Goal: Complete application form: Complete application form

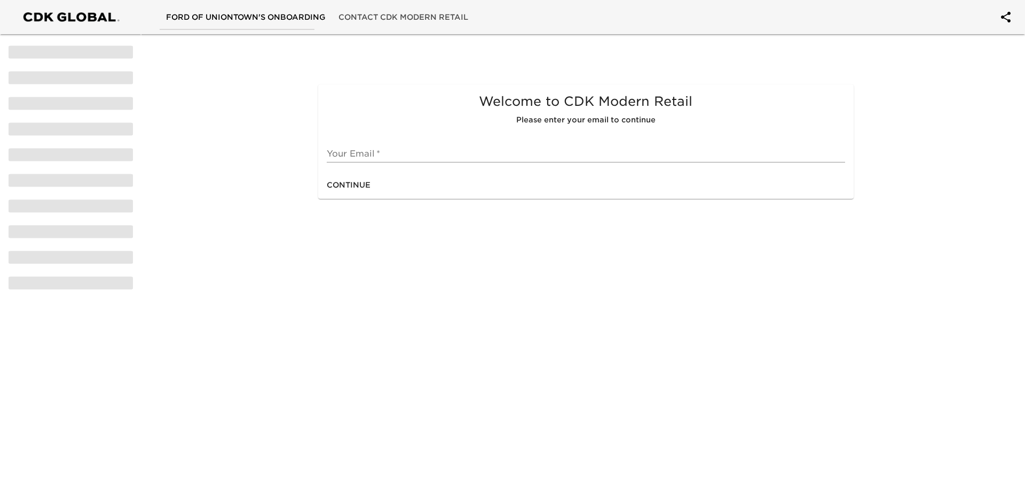
click at [420, 146] on input "text" at bounding box center [586, 153] width 518 height 17
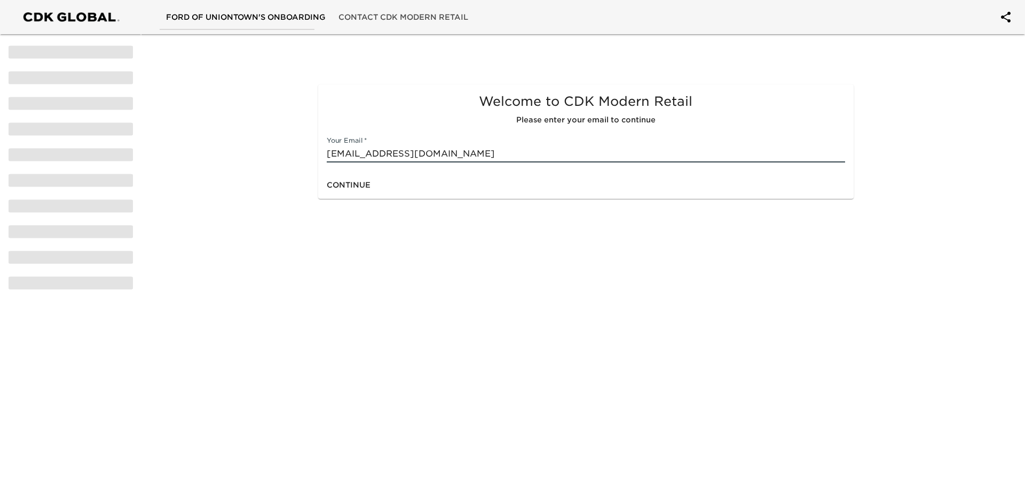
type input "[EMAIL_ADDRESS][DOMAIN_NAME]"
click at [356, 190] on span "Continue" at bounding box center [349, 184] width 44 height 13
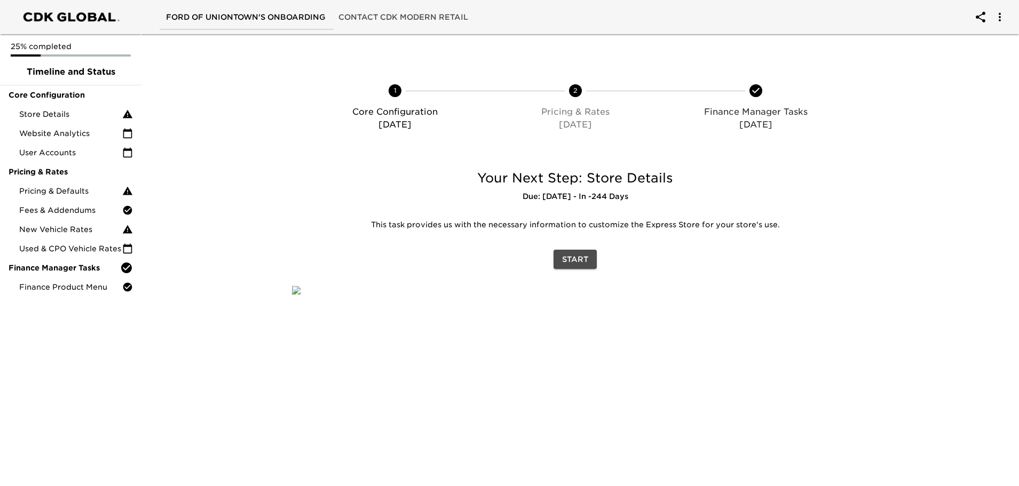
click at [578, 261] on span "Start" at bounding box center [575, 259] width 26 height 13
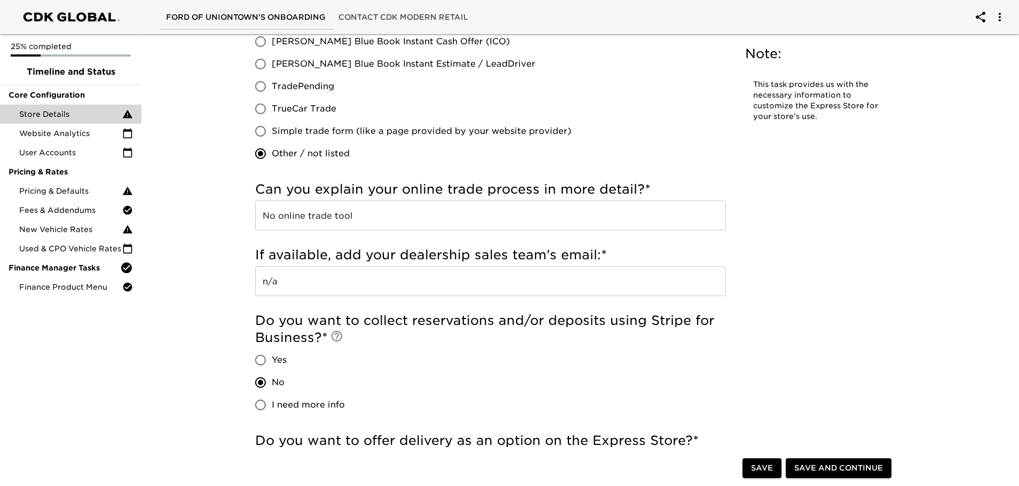
scroll to position [2136, 0]
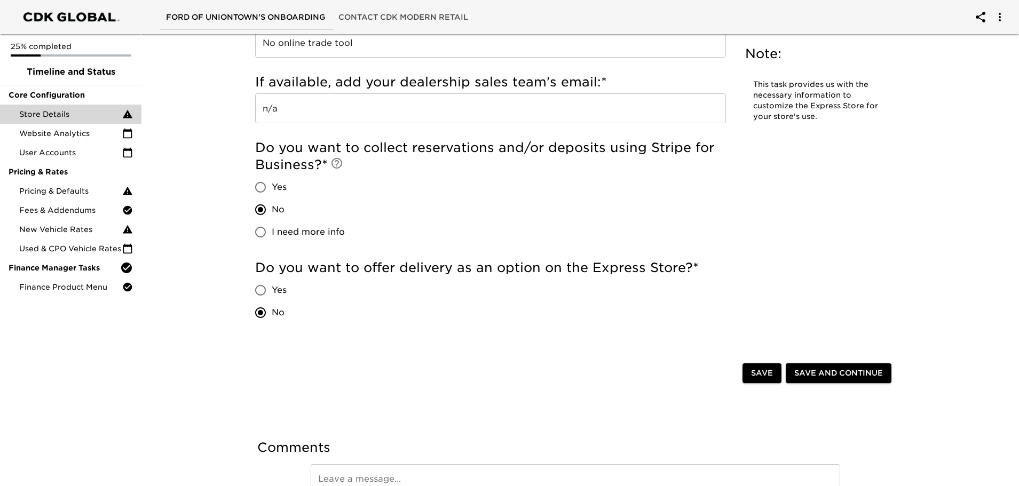
click at [839, 369] on span "Save and Continue" at bounding box center [839, 373] width 89 height 13
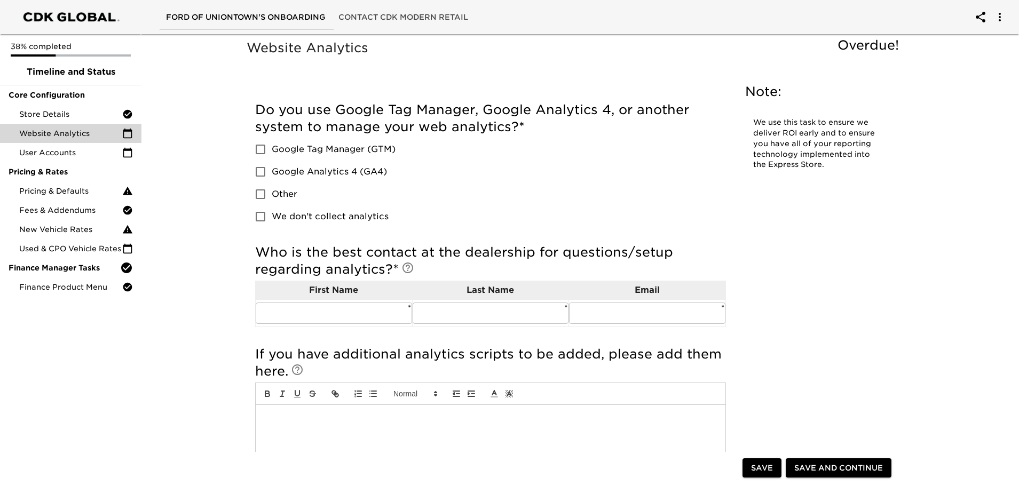
click at [263, 171] on input "Google Analytics 4 (GA4)" at bounding box center [260, 172] width 22 height 22
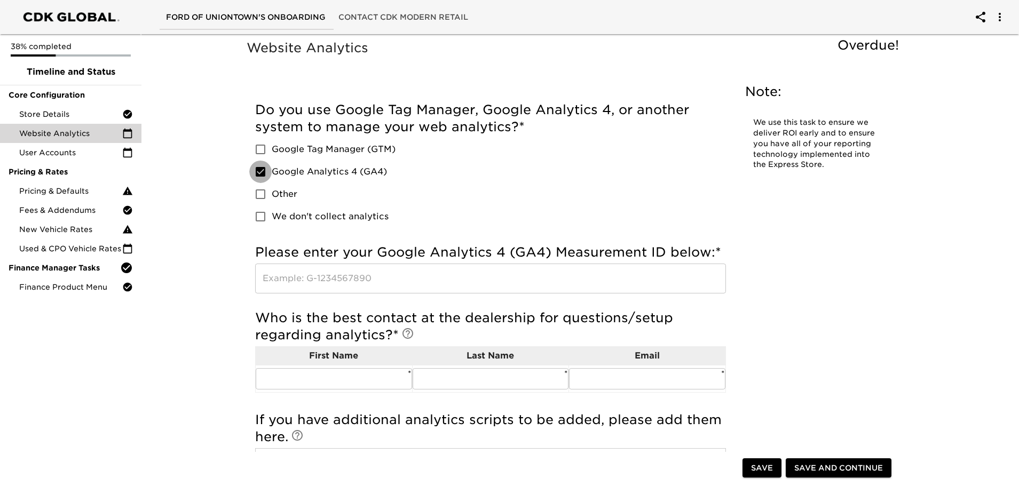
click at [263, 170] on input "Google Analytics 4 (GA4)" at bounding box center [260, 172] width 22 height 22
checkbox input "false"
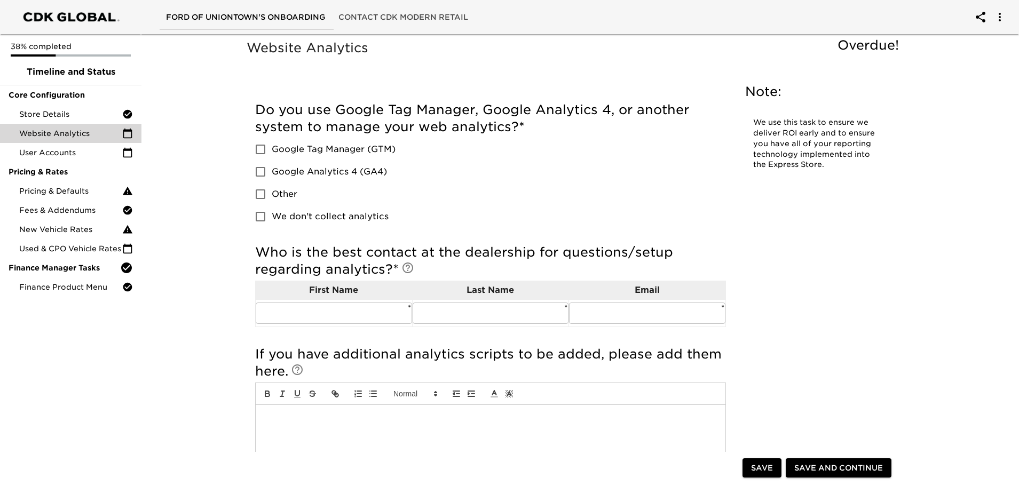
click at [261, 192] on input "Other" at bounding box center [260, 194] width 22 height 22
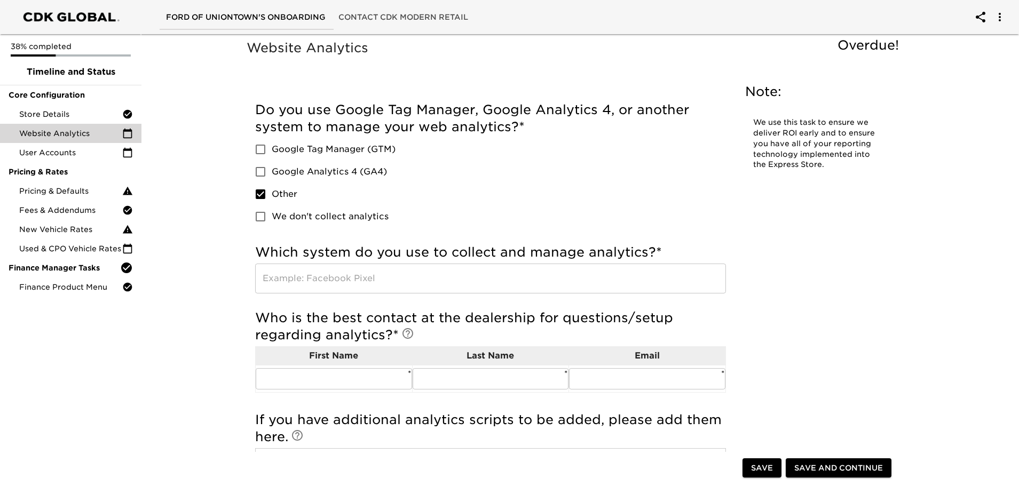
click at [261, 192] on input "Other" at bounding box center [260, 194] width 22 height 22
checkbox input "false"
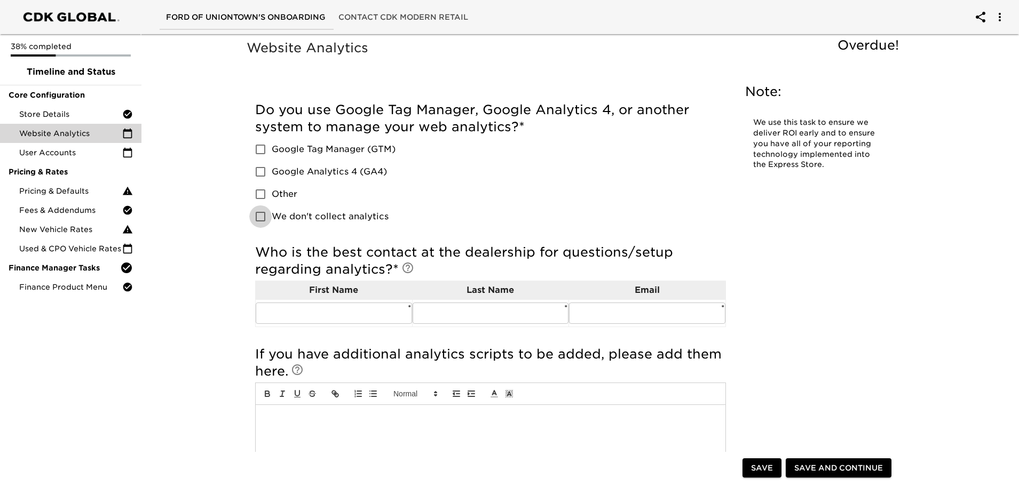
click at [258, 217] on input "We don't collect analytics" at bounding box center [260, 217] width 22 height 22
checkbox input "true"
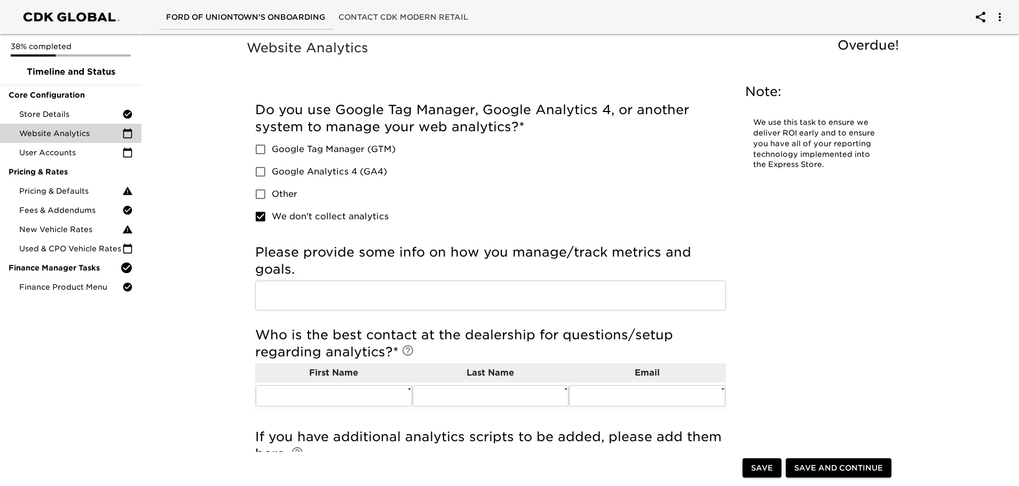
click at [301, 292] on input "text" at bounding box center [490, 296] width 471 height 30
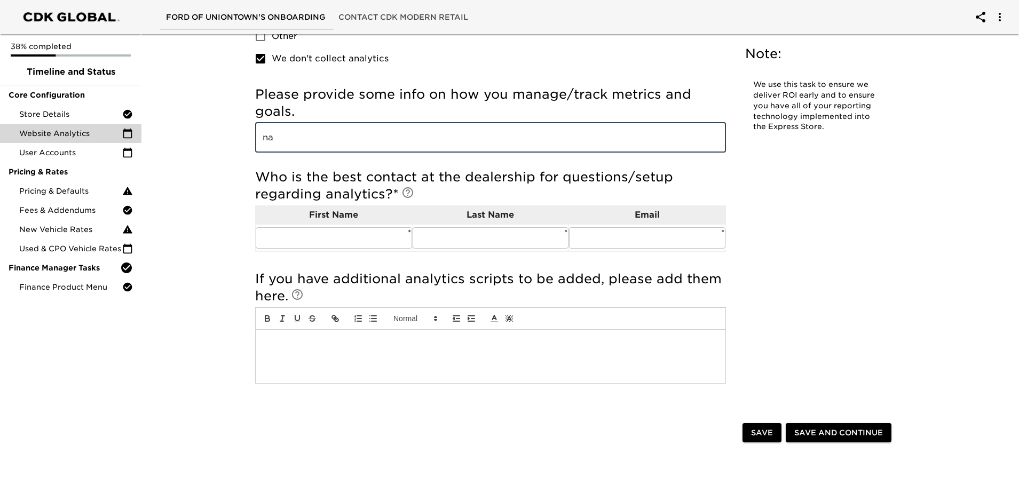
scroll to position [160, 0]
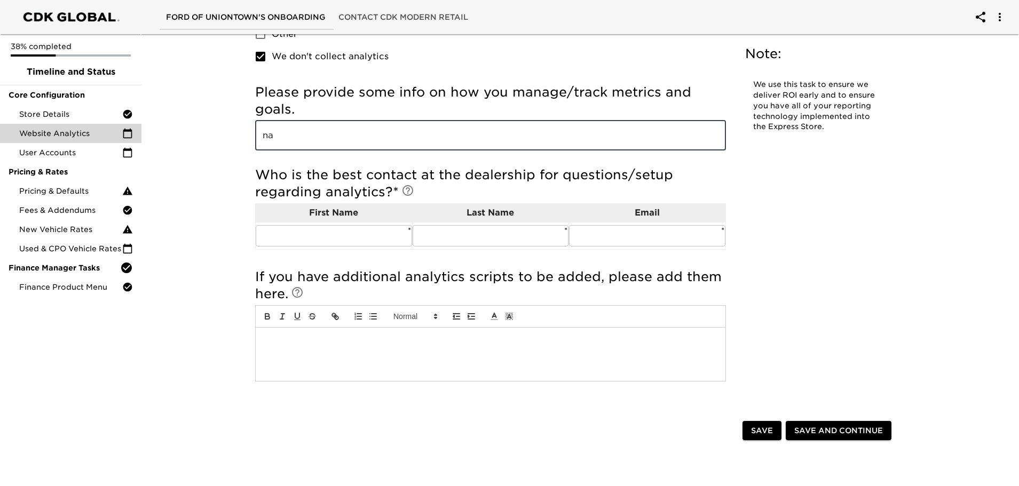
type input "na"
click at [316, 235] on input "text" at bounding box center [334, 235] width 156 height 21
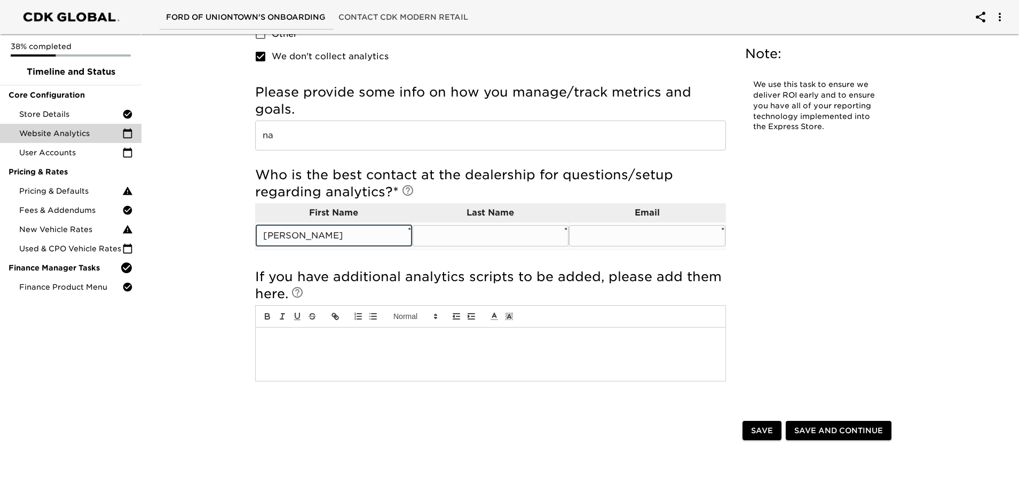
type input "[PERSON_NAME]"
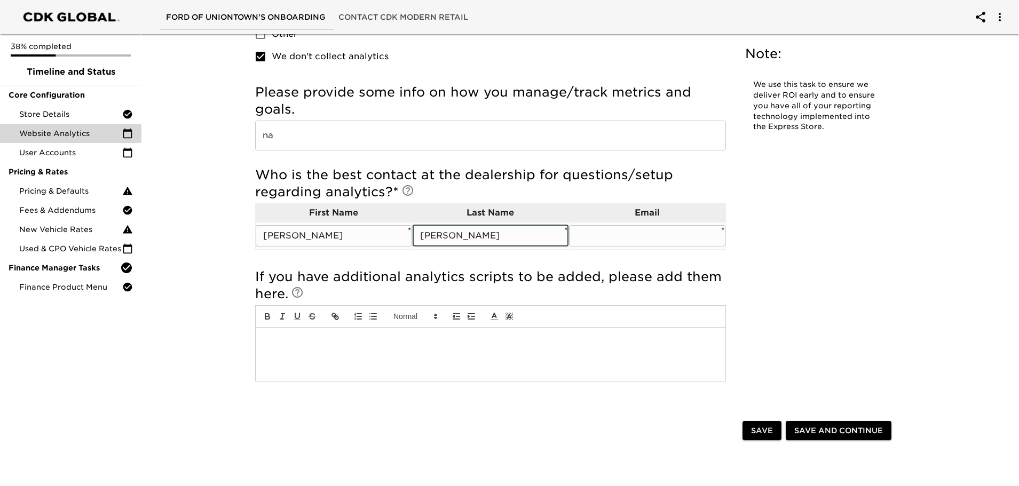
type input "[PERSON_NAME]"
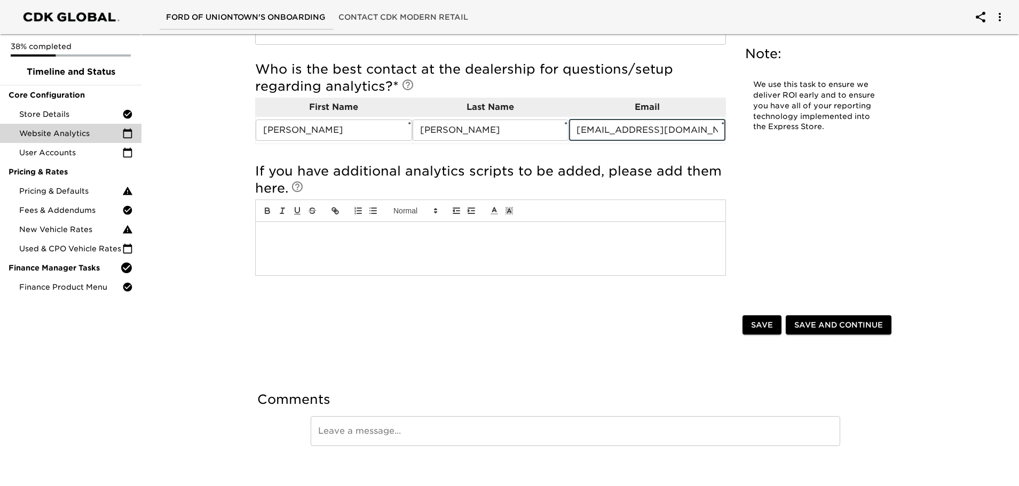
scroll to position [267, 0]
type input "[EMAIL_ADDRESS][DOMAIN_NAME]"
click at [845, 320] on span "Save and Continue" at bounding box center [839, 324] width 89 height 13
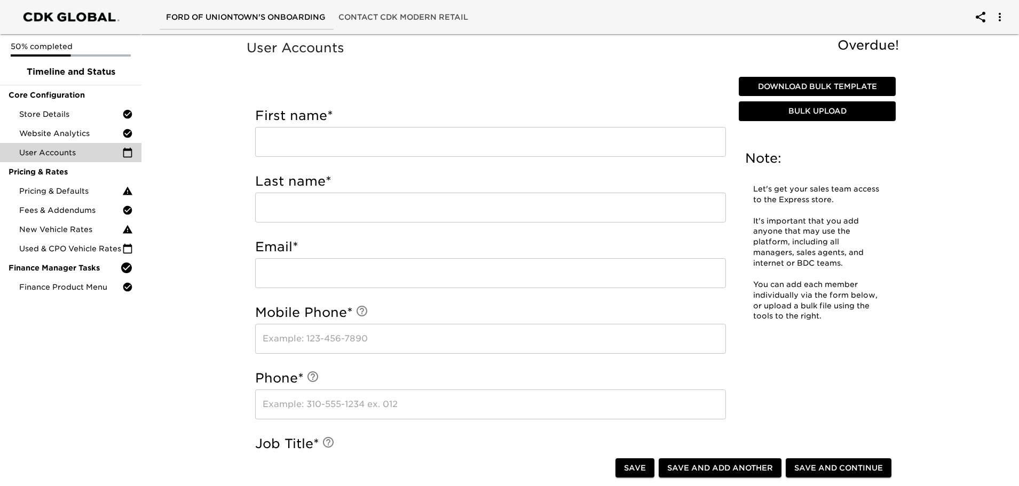
click at [309, 139] on input "text" at bounding box center [490, 142] width 471 height 30
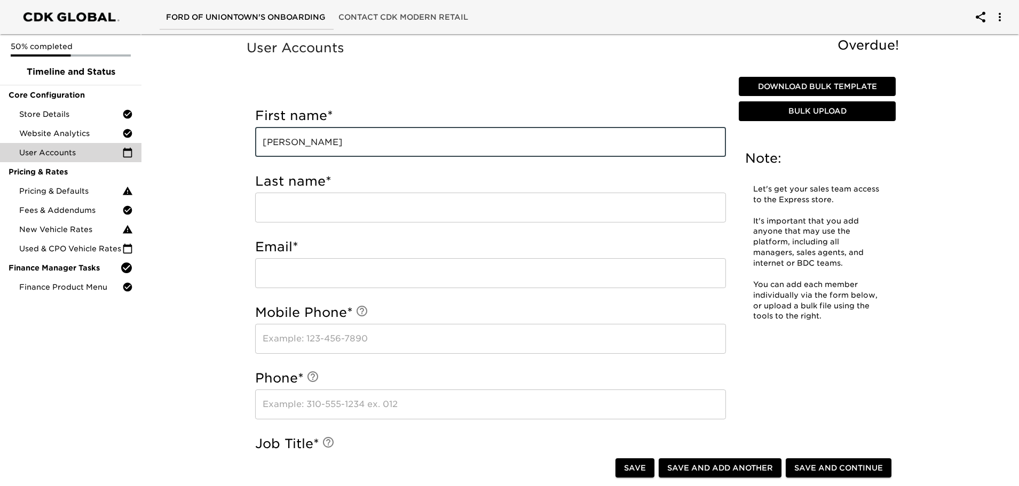
type input "[PERSON_NAME]"
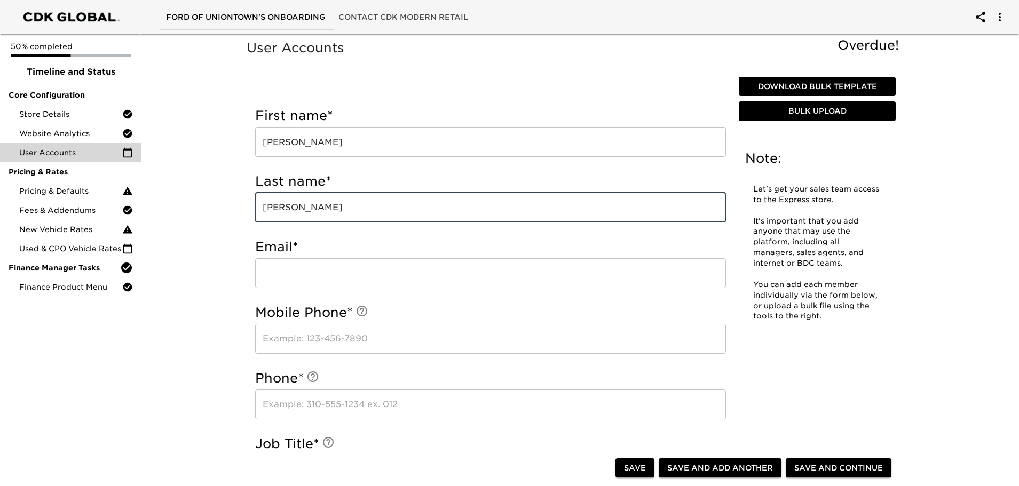
type input "[PERSON_NAME]"
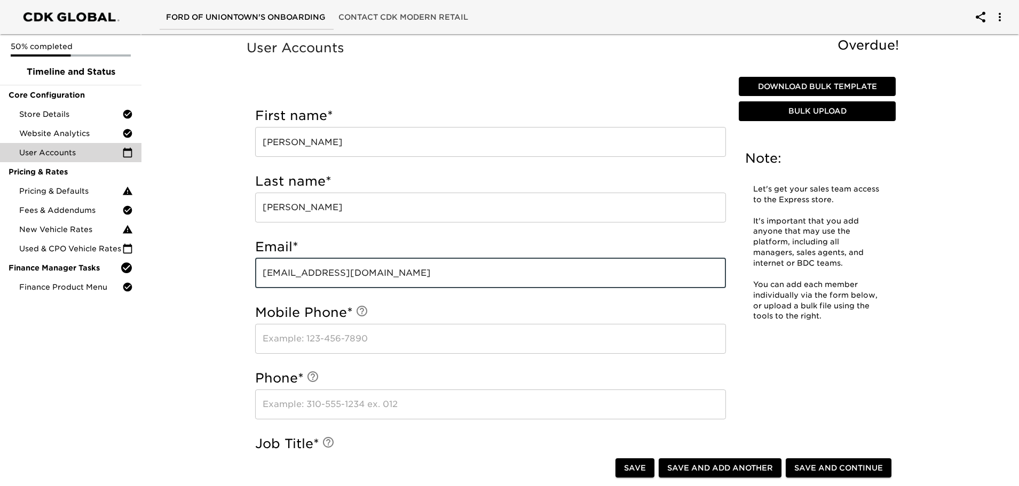
type input "[EMAIL_ADDRESS][DOMAIN_NAME]"
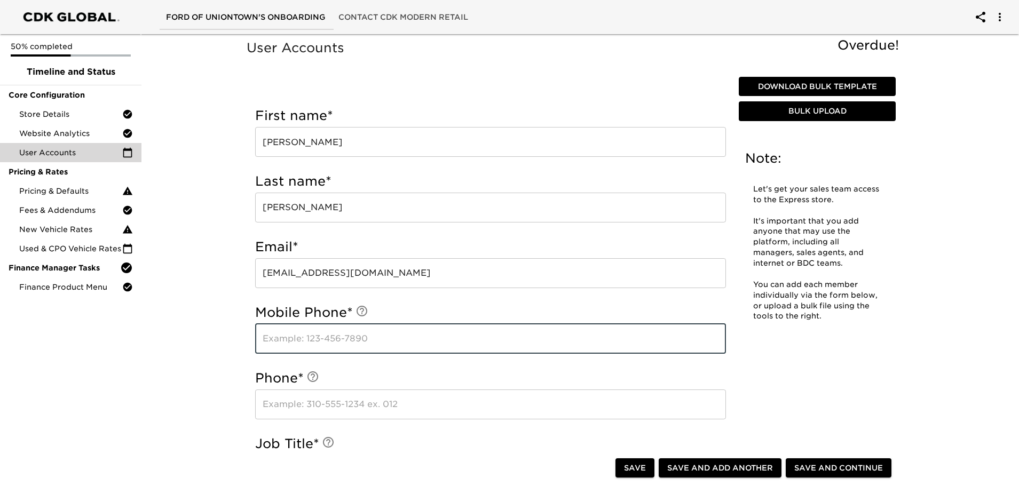
click at [273, 342] on input "text" at bounding box center [490, 339] width 471 height 30
type input "3049066645"
click at [295, 404] on input "text" at bounding box center [490, 405] width 471 height 30
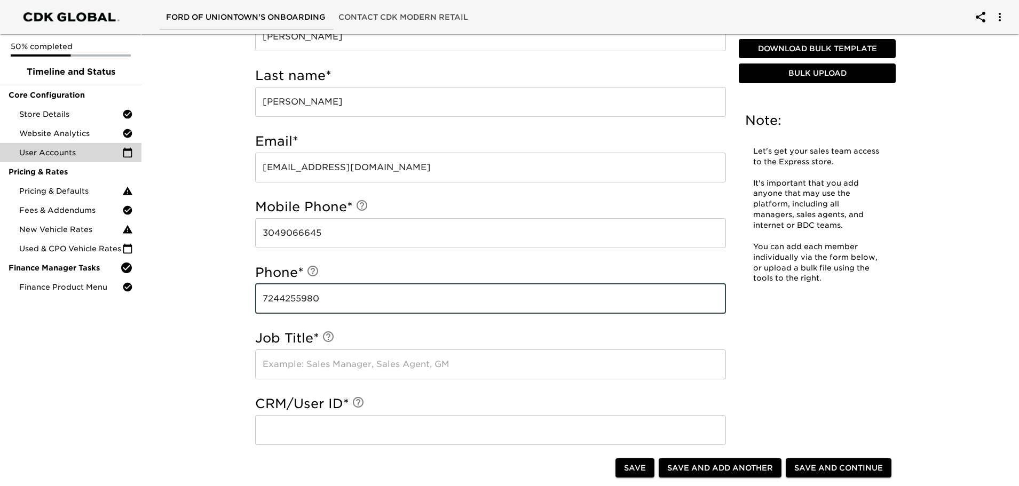
scroll to position [107, 0]
type input "7244255980"
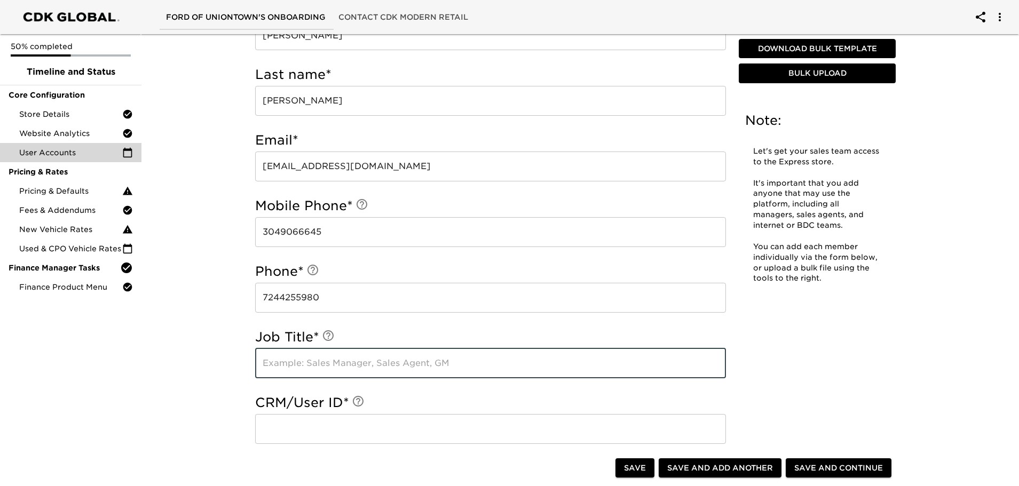
click at [304, 361] on input "text" at bounding box center [490, 364] width 471 height 30
type input "sales manager"
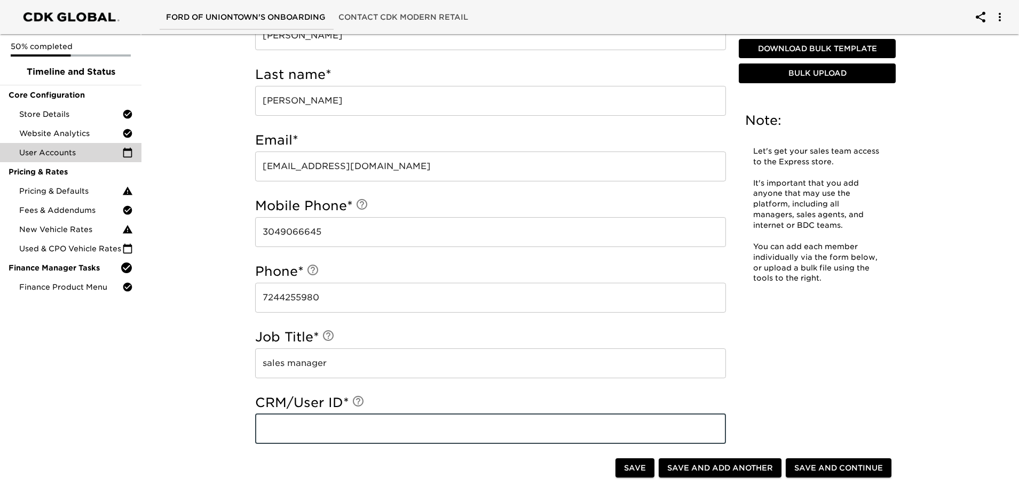
click at [312, 424] on input "text" at bounding box center [490, 429] width 471 height 30
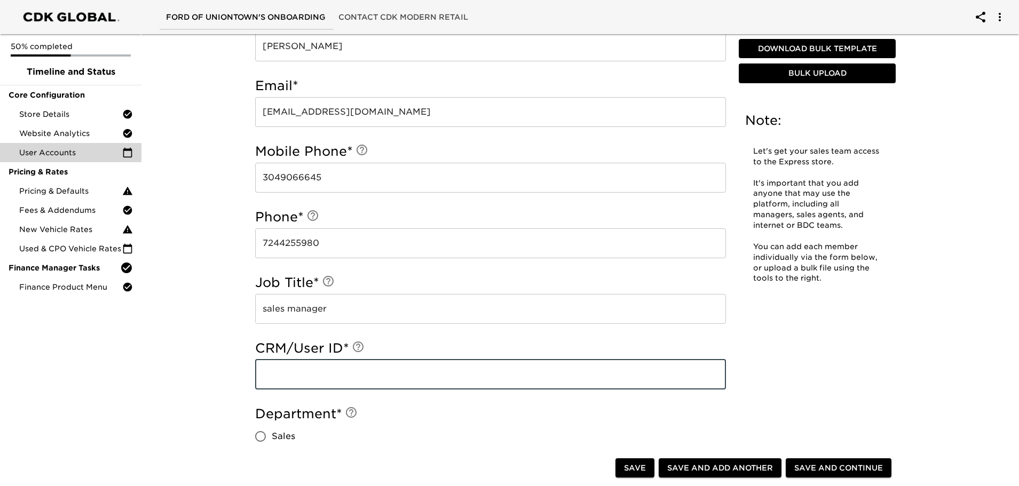
scroll to position [267, 0]
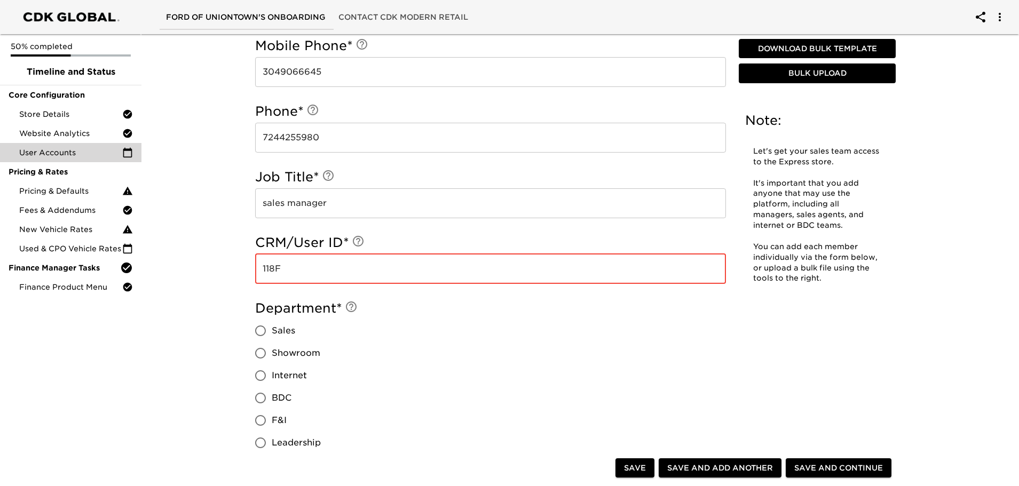
type input "118F"
click at [262, 331] on input "Sales" at bounding box center [260, 331] width 22 height 22
radio input "true"
click at [261, 372] on input "Internet" at bounding box center [260, 376] width 22 height 22
radio input "true"
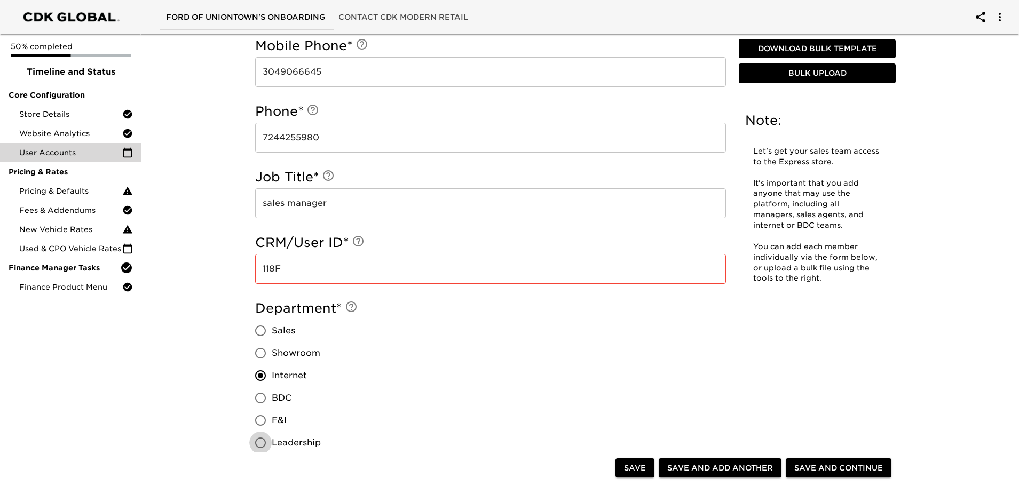
click at [263, 444] on input "Leadership" at bounding box center [260, 443] width 22 height 22
radio input "true"
click at [262, 331] on input "Sales" at bounding box center [260, 331] width 22 height 22
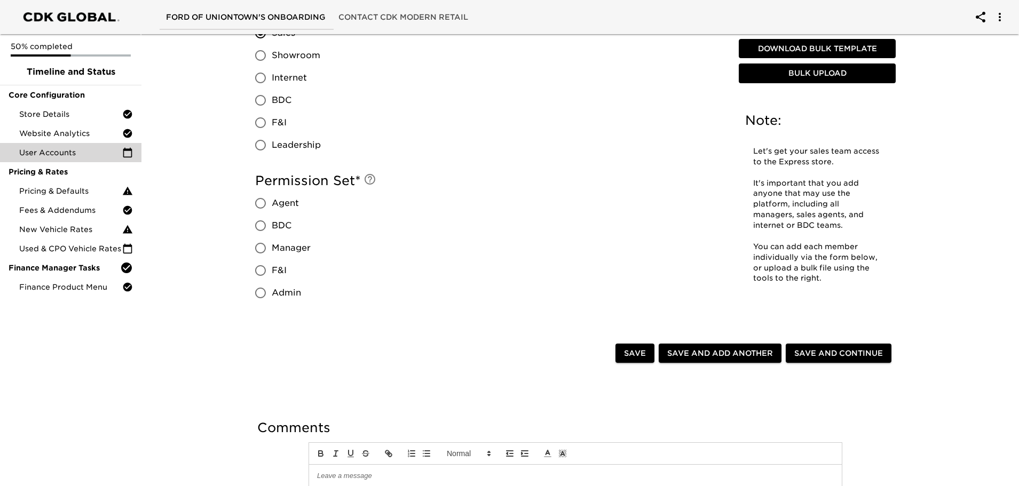
scroll to position [562, 0]
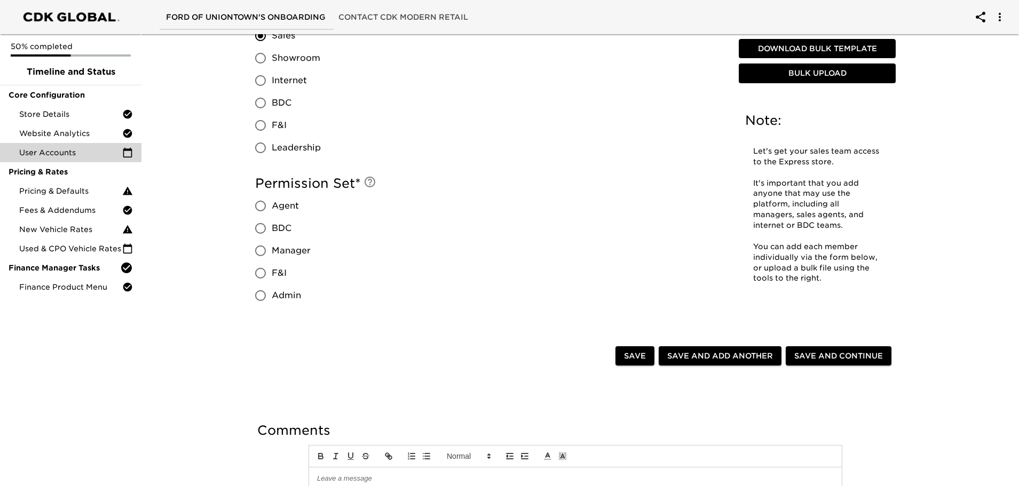
click at [857, 352] on span "Save and Continue" at bounding box center [839, 356] width 89 height 13
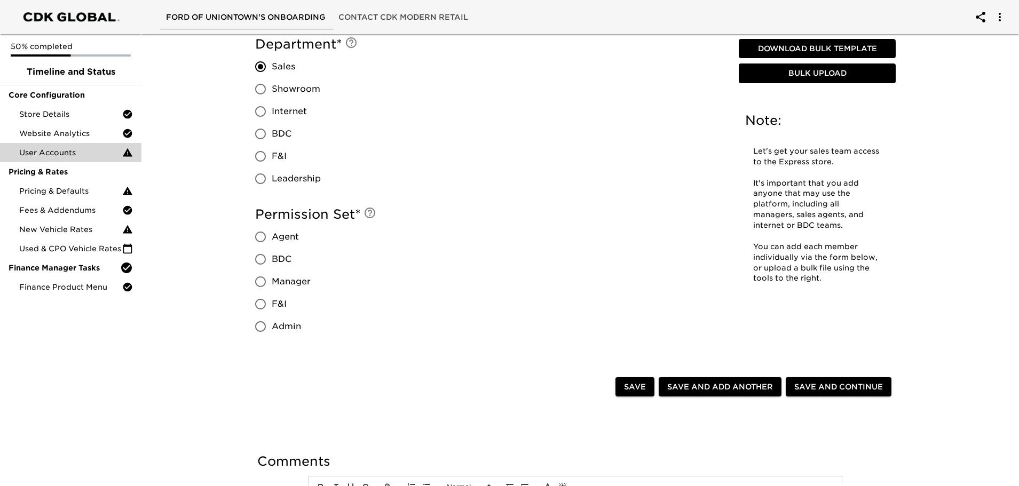
scroll to position [854, 0]
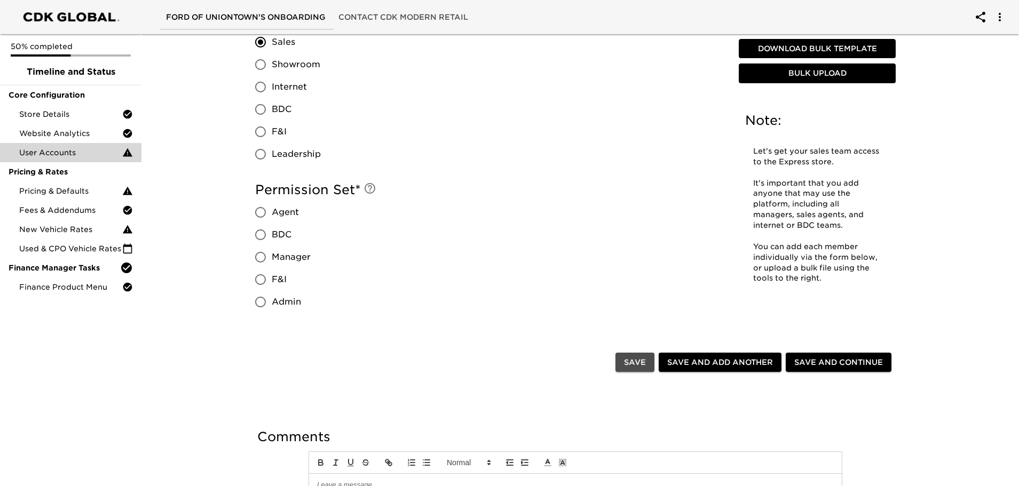
click at [627, 366] on span "Save" at bounding box center [635, 362] width 22 height 13
radio input "true"
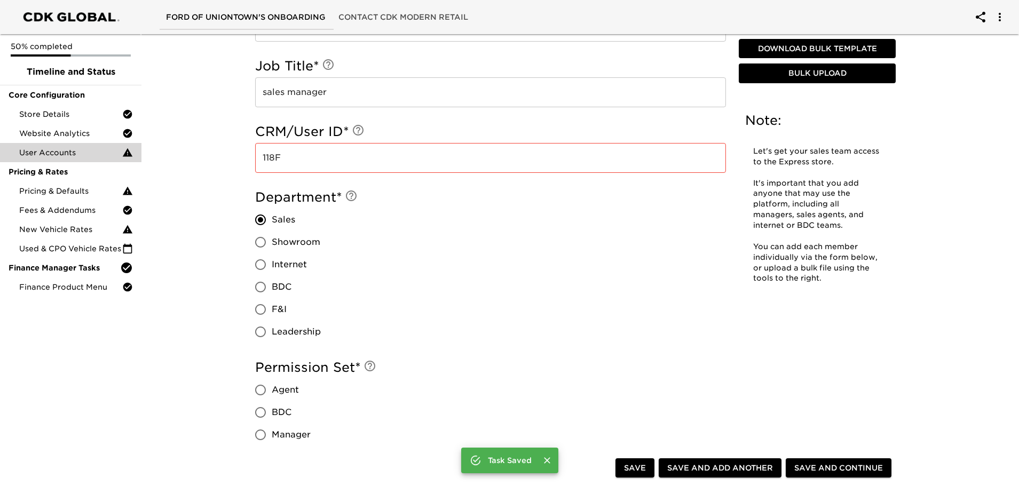
scroll to position [491, 0]
